Goal: Task Accomplishment & Management: Manage account settings

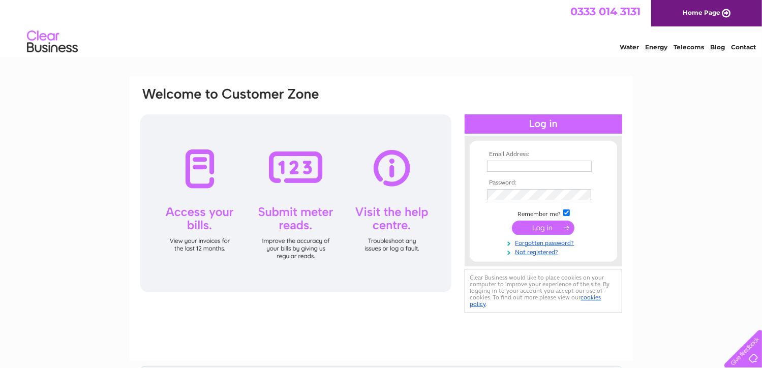
type input "motofix2@gmail.com"
click at [541, 225] on input "submit" at bounding box center [543, 228] width 63 height 14
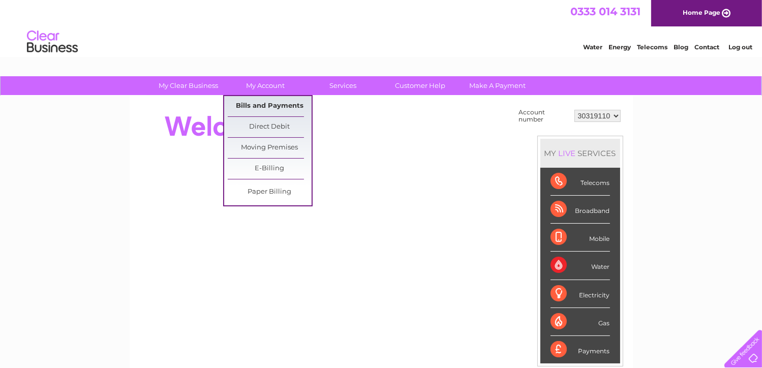
click at [269, 103] on link "Bills and Payments" at bounding box center [270, 106] width 84 height 20
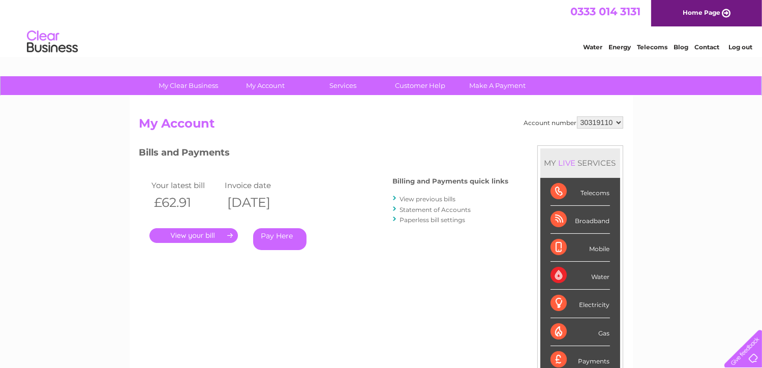
click at [199, 236] on link "." at bounding box center [193, 235] width 88 height 15
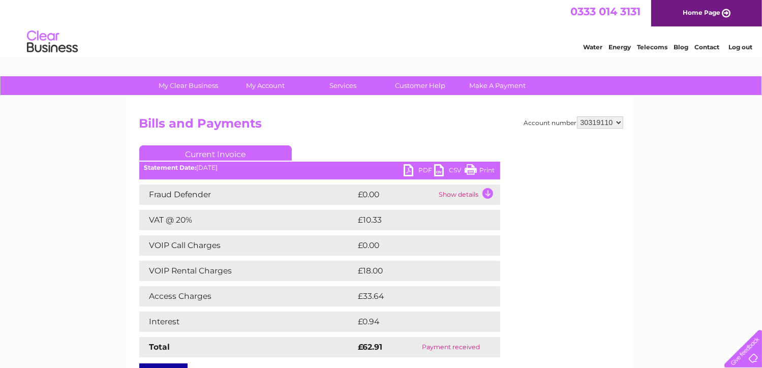
click at [686, 146] on div "My Clear Business Login Details My Details My Preferences Link Account My Accou…" at bounding box center [381, 318] width 762 height 484
